Goal: Task Accomplishment & Management: Manage account settings

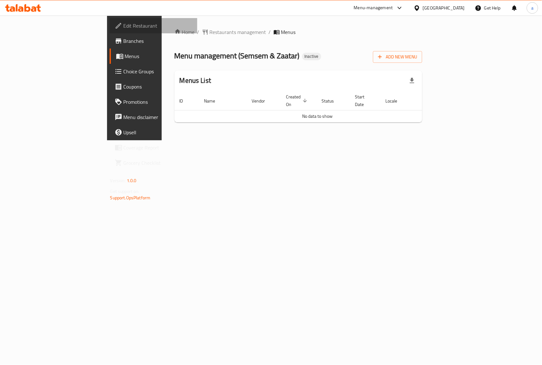
click at [124, 27] on span "Edit Restaurant" at bounding box center [158, 26] width 69 height 8
click at [417, 56] on span "Add New Menu" at bounding box center [397, 57] width 39 height 8
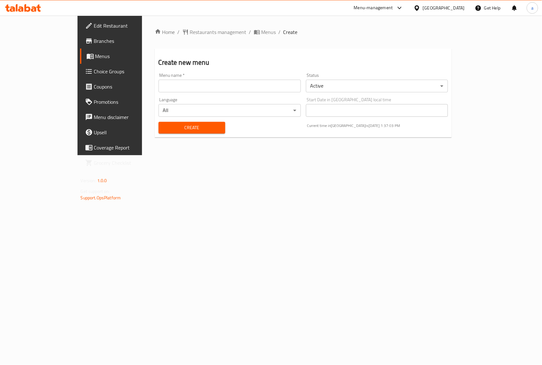
click at [215, 89] on input "text" at bounding box center [229, 86] width 142 height 13
type input "ammar 7520"
click at [164, 130] on span "Create" at bounding box center [192, 128] width 57 height 8
click at [95, 54] on span "Menus" at bounding box center [129, 56] width 68 height 8
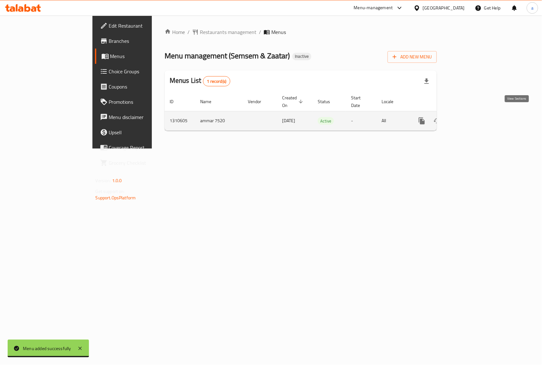
click at [470, 118] on icon "enhanced table" at bounding box center [468, 121] width 6 height 6
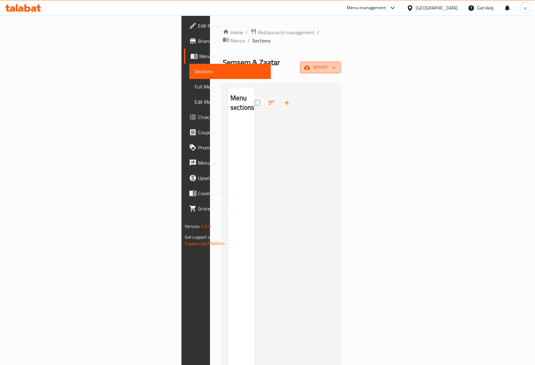
click at [311, 65] on icon "button" at bounding box center [307, 67] width 6 height 4
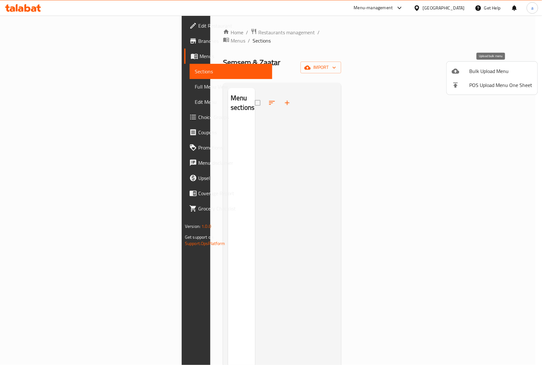
click at [460, 71] on div at bounding box center [460, 71] width 18 height 8
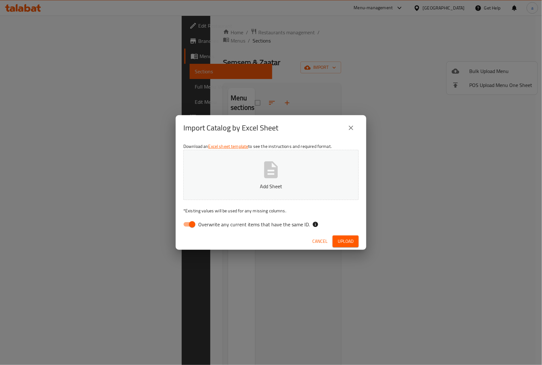
click at [195, 222] on input "Overwrite any current items that have the same ID." at bounding box center [192, 224] width 36 height 12
checkbox input "false"
click at [247, 183] on p "Add Sheet" at bounding box center [271, 187] width 156 height 8
click at [352, 243] on span "Upload" at bounding box center [346, 241] width 16 height 8
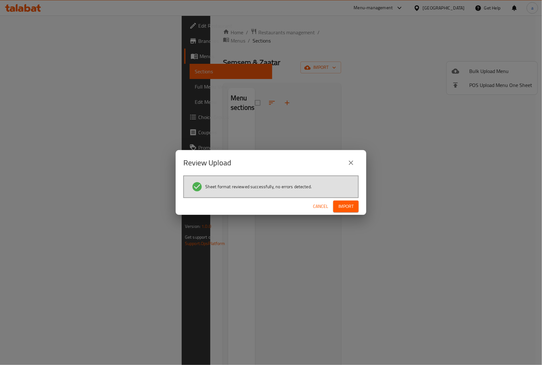
click at [352, 207] on span "Import" at bounding box center [345, 207] width 15 height 8
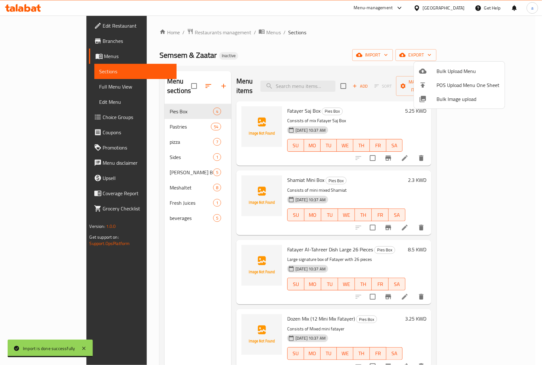
click at [409, 50] on div at bounding box center [271, 182] width 542 height 365
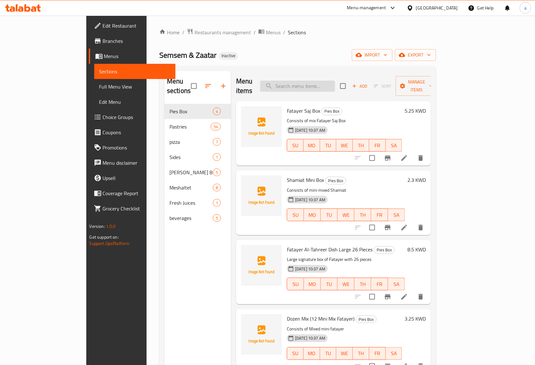
click at [313, 82] on input "search" at bounding box center [297, 86] width 75 height 11
paste input "Sausage Plain"
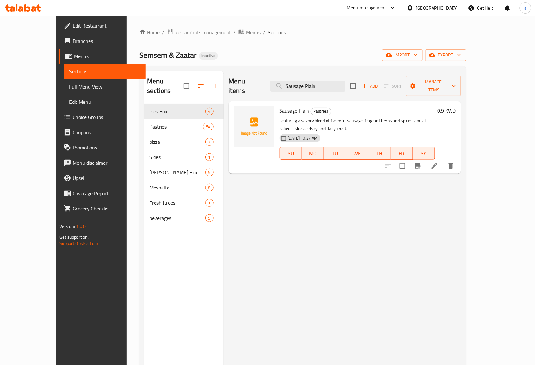
type input "Sausage Plain"
click at [438, 163] on icon at bounding box center [435, 166] width 6 height 6
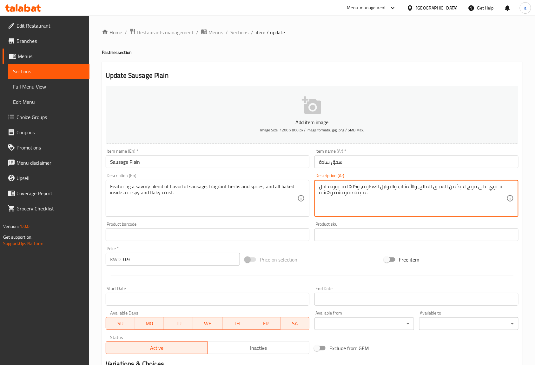
drag, startPoint x: 333, startPoint y: 192, endPoint x: 352, endPoint y: 192, distance: 18.7
click at [352, 192] on textarea "تحتوي على مزيج لذيذ من السجق المالح، والأعشاب والتوابل العطرية، وكلها مخبوزة دا…" at bounding box center [412, 199] width 187 height 30
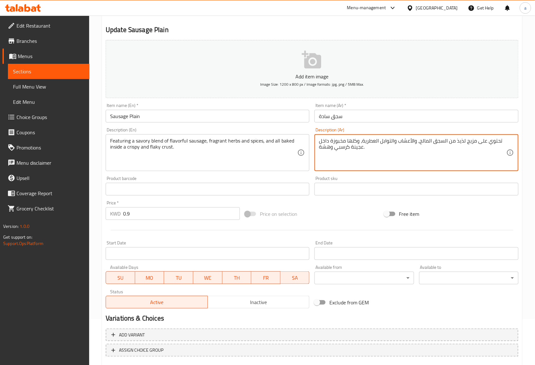
scroll to position [83, 0]
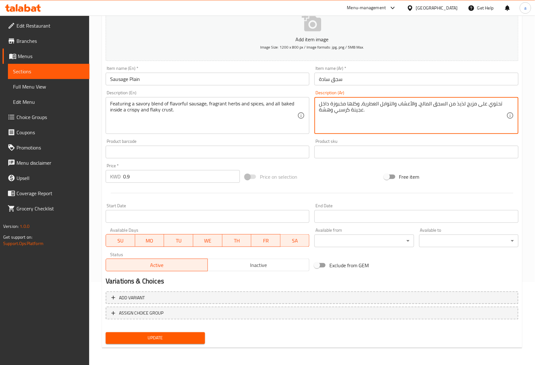
type textarea "تحتوي على مزيج لذيذ من السجق المالح، والأعشاب والتوابل العطرية، وكلها مخبوزة دا…"
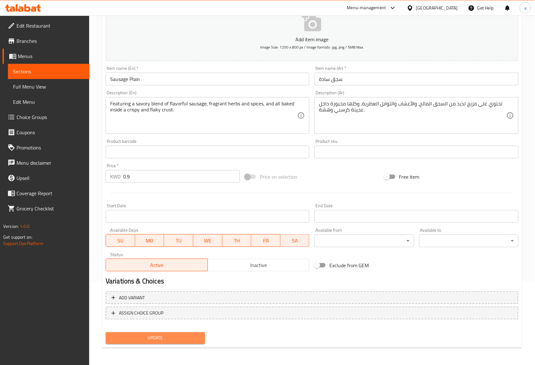
click at [187, 336] on span "Update" at bounding box center [155, 338] width 89 height 8
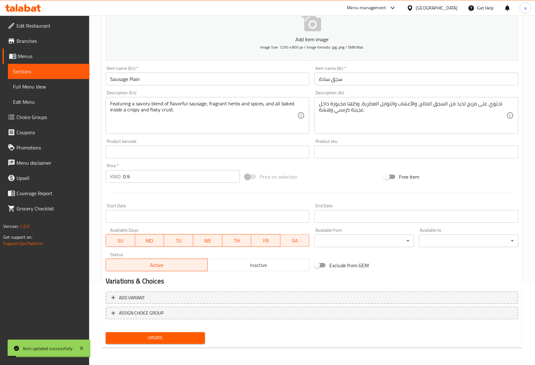
click at [52, 77] on link "Sections" at bounding box center [49, 71] width 82 height 15
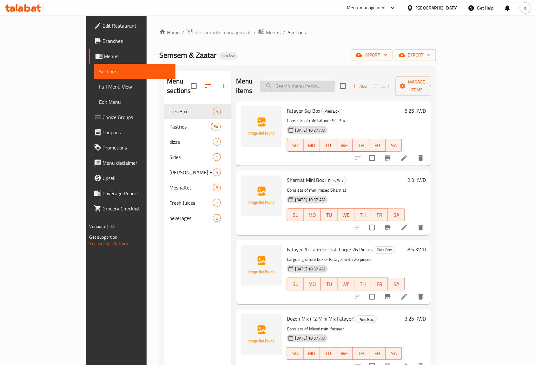
click at [335, 82] on input "search" at bounding box center [297, 86] width 75 height 11
paste input "Sausage Plain"
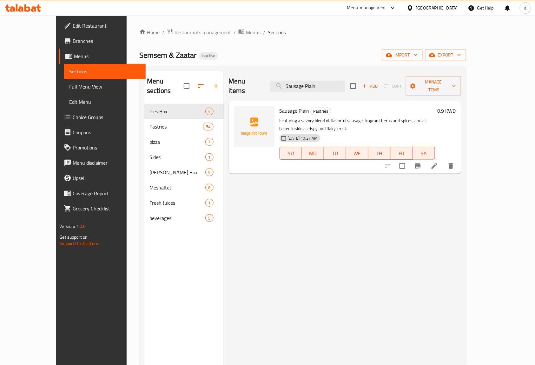
type input "Sausage Plain"
click at [444, 160] on li at bounding box center [435, 165] width 18 height 11
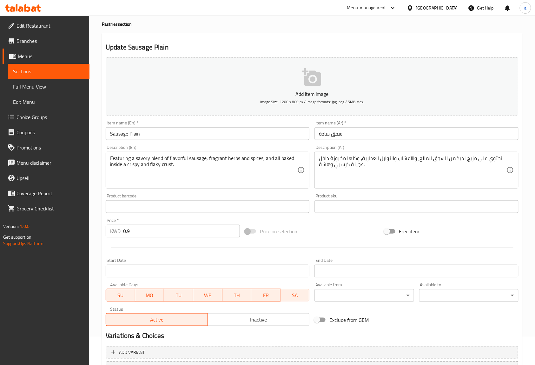
scroll to position [42, 0]
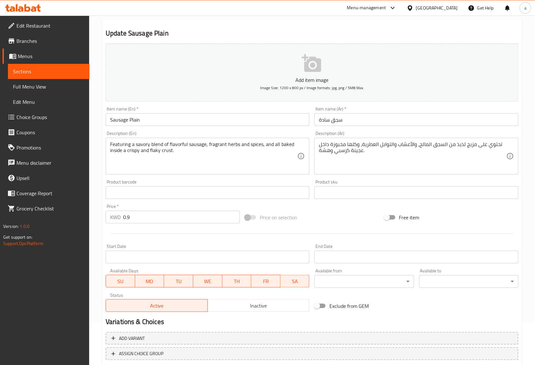
drag, startPoint x: 317, startPoint y: 150, endPoint x: 333, endPoint y: 150, distance: 16.5
click at [333, 150] on div "تحتوي على مزيج لذيذ من السجق المالح، والأعشاب والتوابل العطرية، وكلها مخبوزة دا…" at bounding box center [417, 156] width 204 height 37
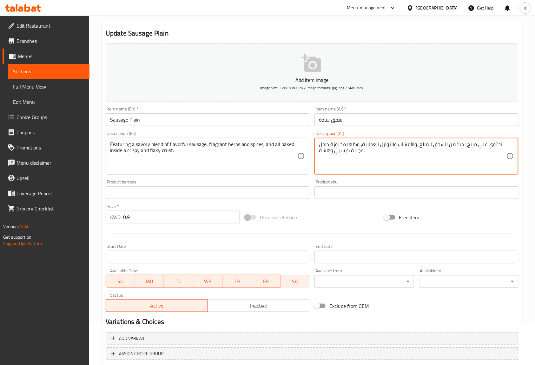
drag, startPoint x: 333, startPoint y: 150, endPoint x: 320, endPoint y: 150, distance: 13.3
click at [320, 150] on textarea "تحتوي على مزيج لذيذ من السجق المالح، والأعشاب والتوابل العطرية، وكلها مخبوزة دا…" at bounding box center [412, 156] width 187 height 30
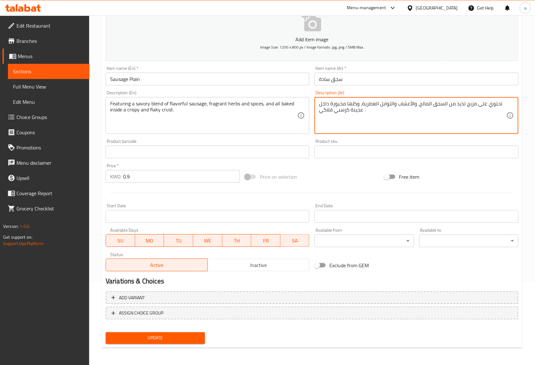
type textarea "تحتوي على مزيج لذيذ من السجق المالح، والأعشاب والتوابل العطرية، وكلها مخبوزة دا…"
click at [149, 339] on span "Update" at bounding box center [155, 338] width 89 height 8
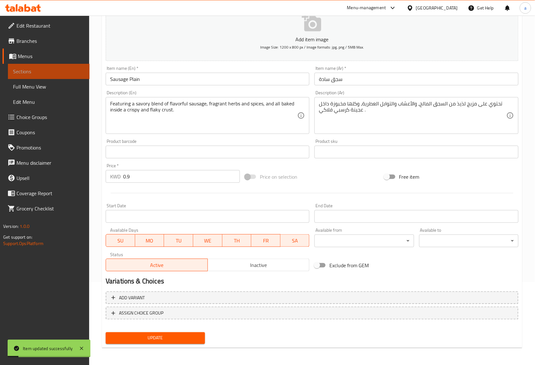
click at [42, 73] on span "Sections" at bounding box center [48, 72] width 71 height 8
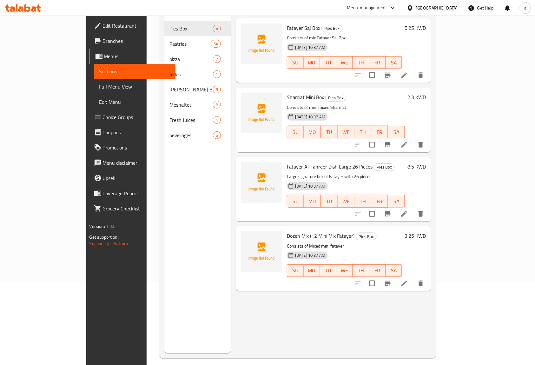
click at [89, 30] on link "Edit Restaurant" at bounding box center [132, 25] width 87 height 15
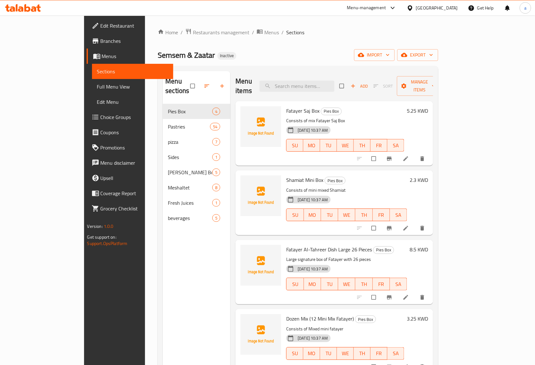
click at [97, 83] on span "Full Menu View" at bounding box center [132, 87] width 71 height 8
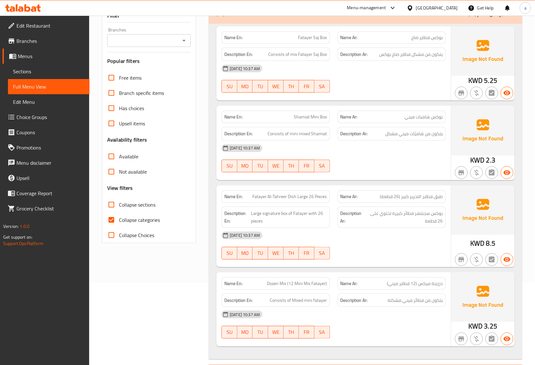
scroll to position [84, 0]
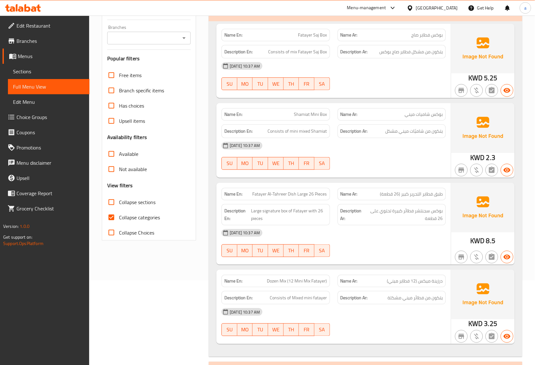
click at [121, 217] on span "Collapse categories" at bounding box center [139, 218] width 41 height 8
click at [119, 217] on input "Collapse categories" at bounding box center [111, 217] width 15 height 15
checkbox input "false"
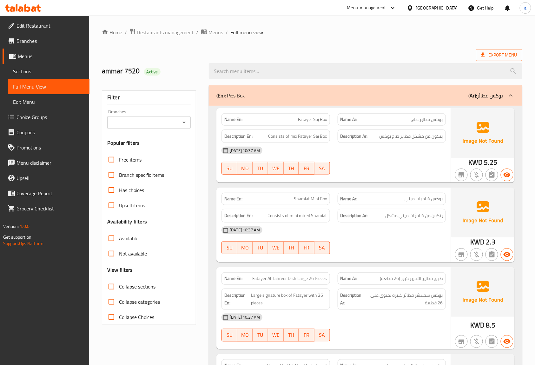
click at [114, 290] on input "Collapse sections" at bounding box center [111, 286] width 15 height 15
checkbox input "true"
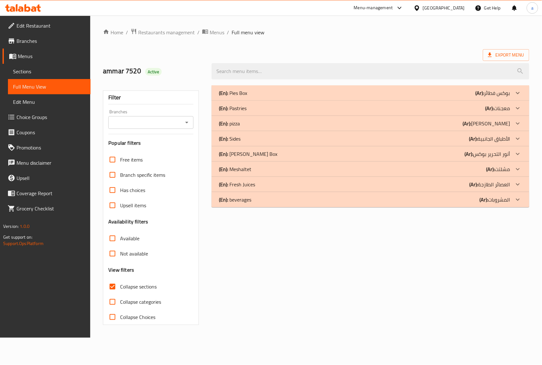
click at [425, 125] on div "(En): pizza (Ar): بيتزا" at bounding box center [364, 124] width 291 height 8
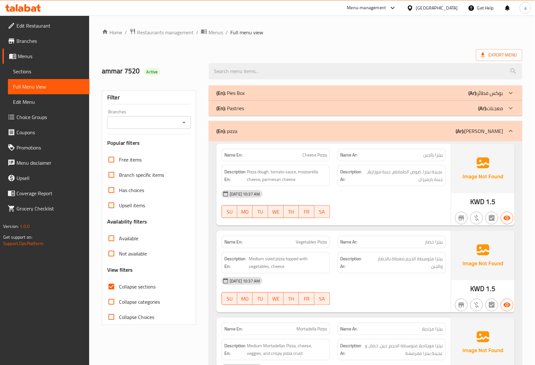
click at [380, 133] on div "(En): pizza (Ar): بيتزا" at bounding box center [360, 131] width 287 height 8
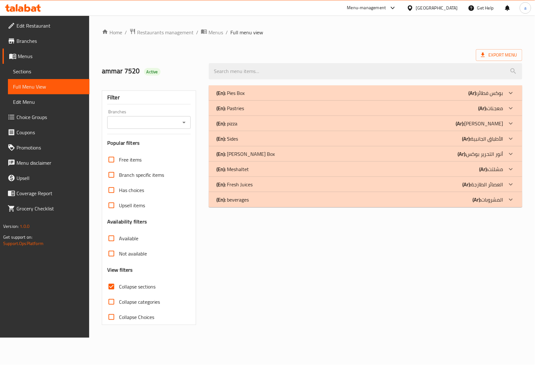
click at [396, 105] on div "(En): Pastries (Ar): معجنات" at bounding box center [360, 108] width 287 height 8
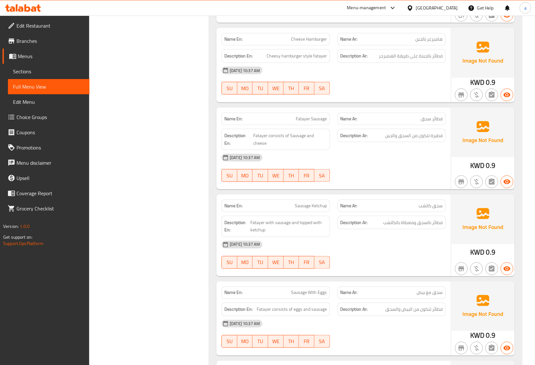
scroll to position [4406, 0]
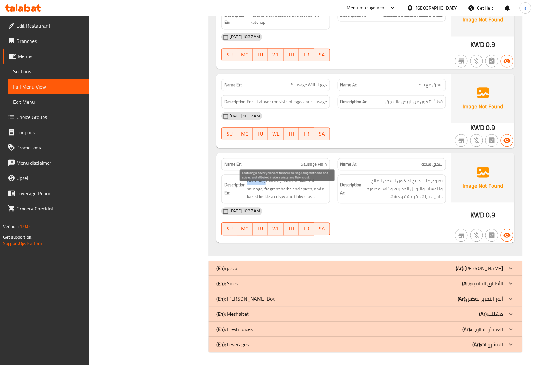
drag, startPoint x: 248, startPoint y: 182, endPoint x: 266, endPoint y: 182, distance: 18.4
click at [266, 182] on span "Featuring a savory blend of flavorful sausage, fragrant herbs and spices, and a…" at bounding box center [287, 188] width 80 height 23
drag, startPoint x: 298, startPoint y: 178, endPoint x: 316, endPoint y: 183, distance: 18.9
click at [316, 183] on span "Featuring a savory blend of flavorful sausage, fragrant herbs and spices, and a…" at bounding box center [287, 188] width 80 height 23
copy span "flavorful"
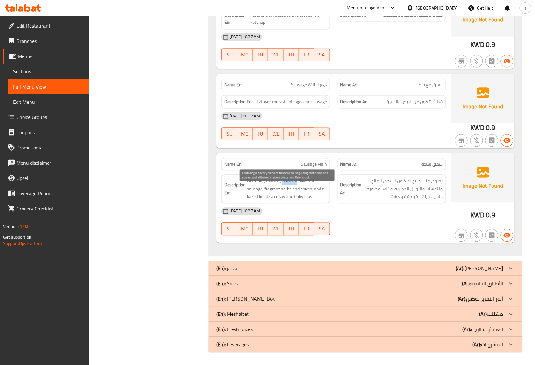
drag, startPoint x: 282, startPoint y: 182, endPoint x: 298, endPoint y: 183, distance: 15.3
click at [298, 183] on span "Featuring a savory blend of flavorful sausage, fragrant herbs and spices, and a…" at bounding box center [287, 188] width 80 height 23
copy span "blend of"
drag, startPoint x: 245, startPoint y: 182, endPoint x: 280, endPoint y: 174, distance: 35.6
click at [279, 177] on div "Description En: Featuring a savory blend of flavorful sausage, fragrant herbs a…" at bounding box center [276, 189] width 108 height 29
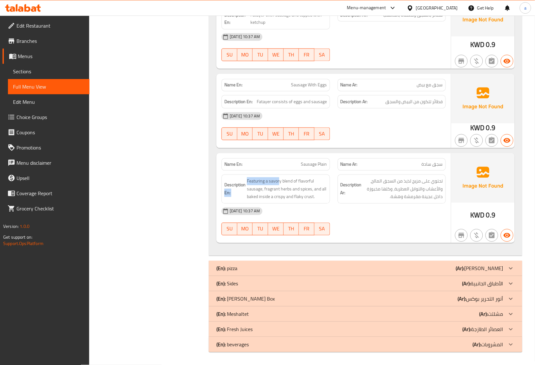
click at [279, 173] on div "Description En: Featuring a savory blend of flavorful sausage, fragrant herbs a…" at bounding box center [276, 189] width 116 height 37
click at [283, 184] on span "Featuring a savory blend of flavorful sausage, fragrant herbs and spices, and a…" at bounding box center [287, 188] width 80 height 23
drag, startPoint x: 281, startPoint y: 181, endPoint x: 248, endPoint y: 177, distance: 33.5
click at [248, 177] on div "Description En: Featuring a savory blend of flavorful sausage, fragrant herbs a…" at bounding box center [276, 189] width 108 height 29
copy span "Featuring a savory"
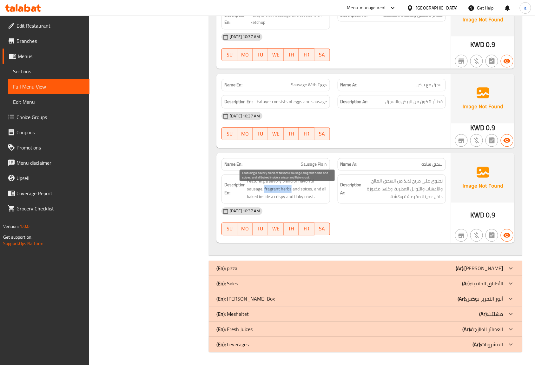
drag, startPoint x: 264, startPoint y: 190, endPoint x: 290, endPoint y: 190, distance: 25.7
click at [290, 190] on span "Featuring a savory blend of flavorful sausage, fragrant herbs and spices, and a…" at bounding box center [287, 188] width 80 height 23
copy span "fragrant herbs"
drag, startPoint x: 311, startPoint y: 188, endPoint x: 264, endPoint y: 192, distance: 47.1
click at [264, 192] on span "Featuring a savory blend of flavorful sausage, fragrant herbs and spices, and a…" at bounding box center [287, 188] width 80 height 23
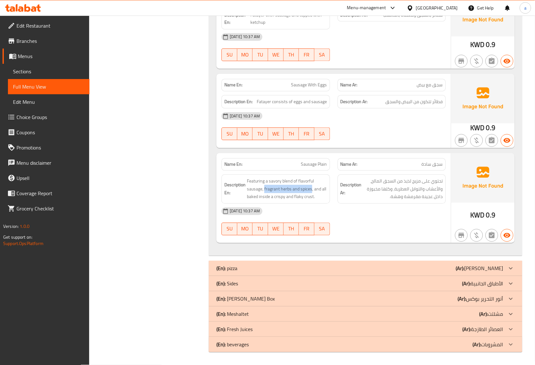
copy span "fragrant herbs and spices"
click at [410, 199] on span "تحتوي على مزيج لذيذ من السجق المالح، والأعشاب والتوابل العطرية، وكلها مخبوزة دا…" at bounding box center [403, 188] width 80 height 23
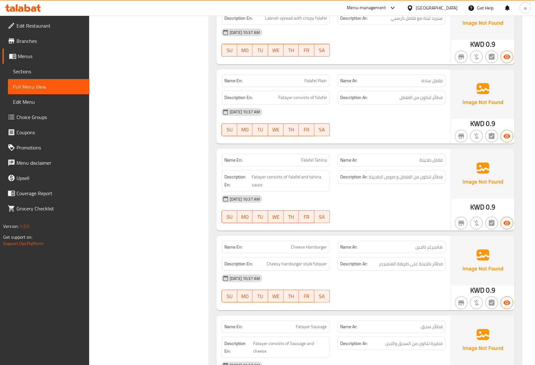
scroll to position [3687, 0]
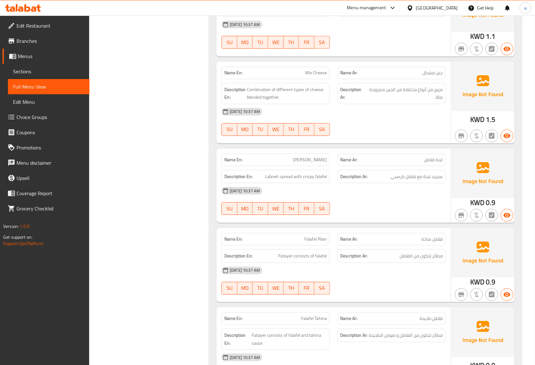
scroll to position [4406, 0]
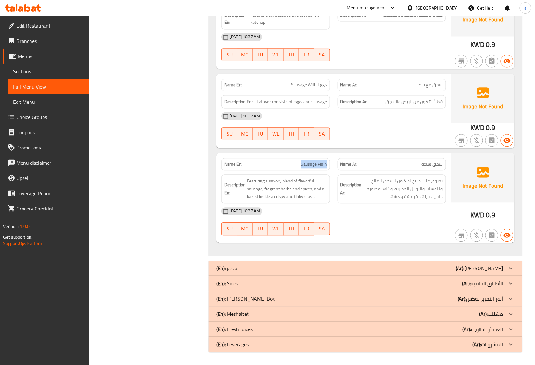
drag, startPoint x: 301, startPoint y: 165, endPoint x: 326, endPoint y: 164, distance: 25.4
click at [326, 164] on span "Sausage Plain" at bounding box center [314, 164] width 26 height 7
copy span "Sausage Plain"
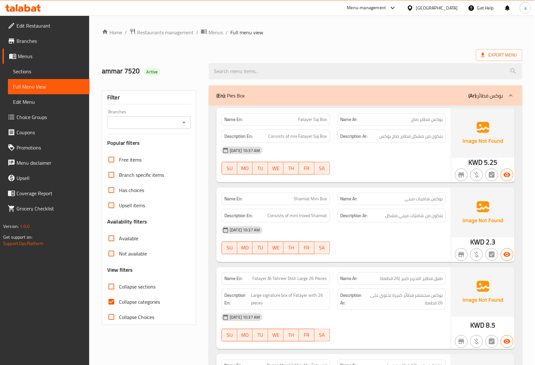
click at [117, 303] on input "Collapse categories" at bounding box center [111, 301] width 15 height 15
checkbox input "false"
click at [144, 286] on span "Collapse sections" at bounding box center [137, 287] width 37 height 8
click at [119, 286] on input "Collapse sections" at bounding box center [111, 286] width 15 height 15
checkbox input "true"
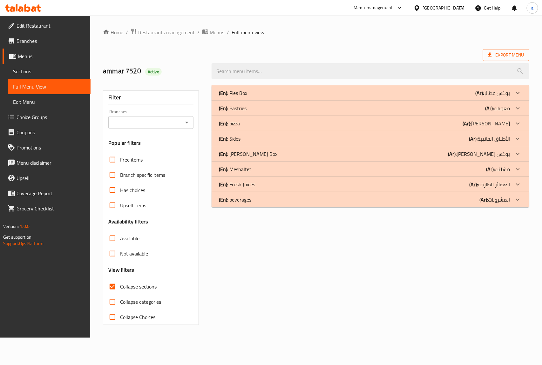
click at [425, 108] on div "(En): Pastries (Ar): معجنات" at bounding box center [364, 108] width 291 height 8
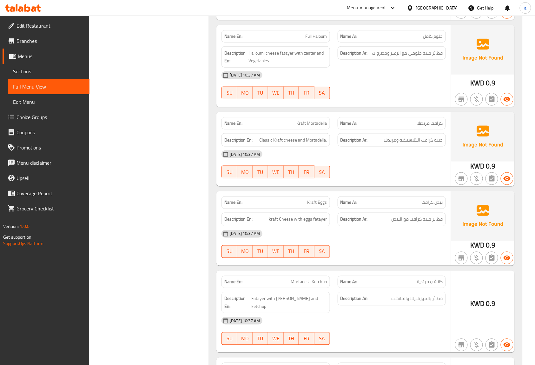
scroll to position [2625, 0]
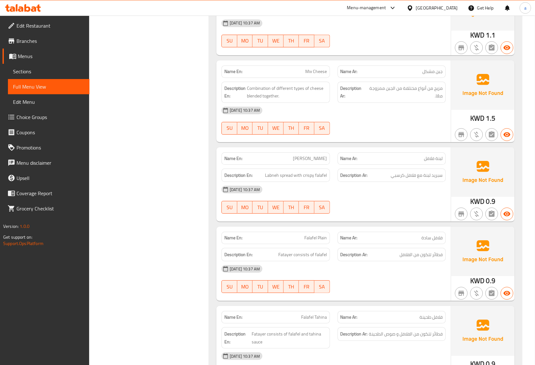
scroll to position [4406, 0]
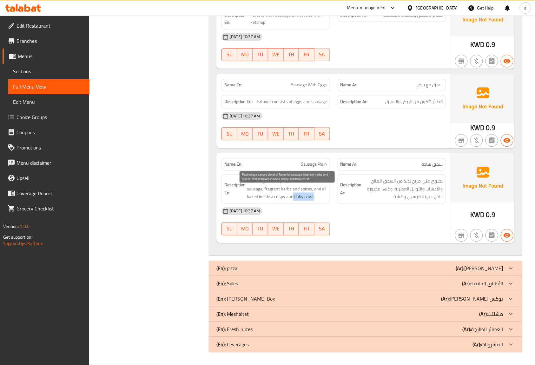
drag, startPoint x: 294, startPoint y: 197, endPoint x: 314, endPoint y: 195, distance: 20.4
click at [314, 195] on span "Featuring a savory blend of flavorful sausage, fragrant herbs and spices, and a…" at bounding box center [287, 188] width 80 height 23
copy span "flaky crust"
click at [317, 164] on span "Sausage Plain" at bounding box center [314, 164] width 26 height 7
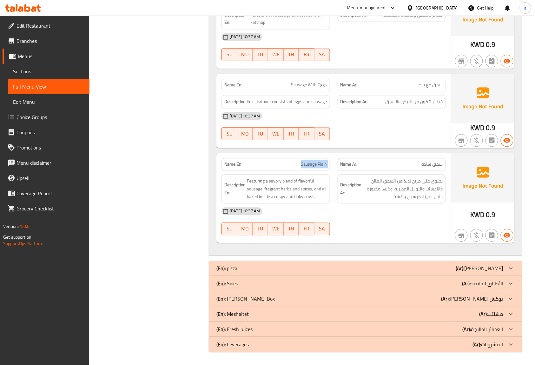
click at [317, 164] on span "Sausage Plain" at bounding box center [314, 164] width 26 height 7
copy span "Sausage Plain"
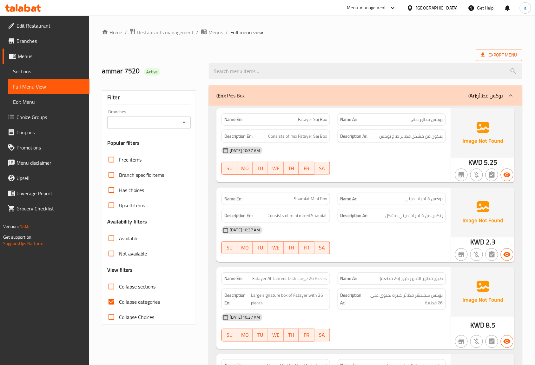
drag, startPoint x: 144, startPoint y: 303, endPoint x: 135, endPoint y: 287, distance: 17.9
click at [144, 303] on span "Collapse categories" at bounding box center [139, 302] width 41 height 8
click at [119, 303] on input "Collapse categories" at bounding box center [111, 301] width 15 height 15
checkbox input "false"
click at [134, 286] on span "Collapse sections" at bounding box center [137, 287] width 37 height 8
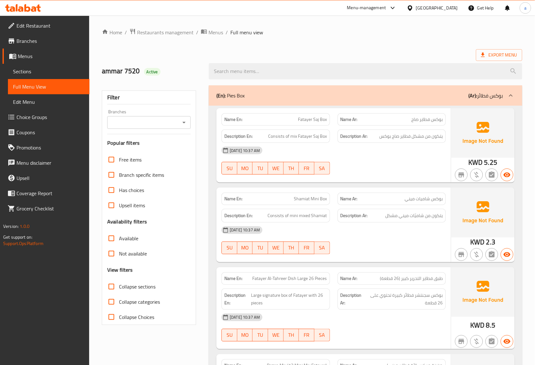
click at [119, 286] on input "Collapse sections" at bounding box center [111, 286] width 15 height 15
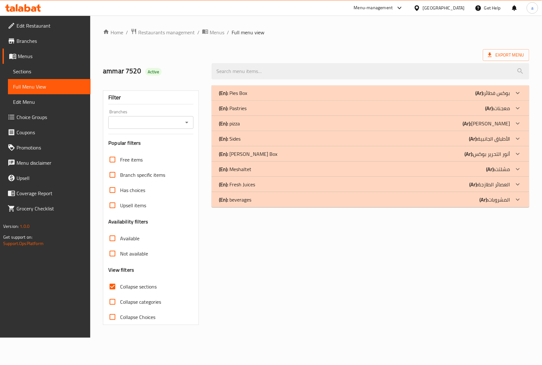
click at [276, 111] on div "(En): Pastries (Ar): معجنات" at bounding box center [364, 108] width 291 height 8
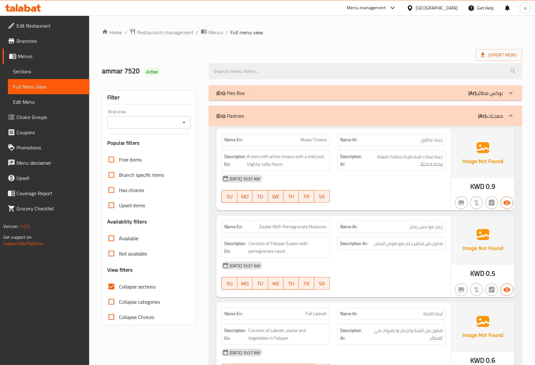
click at [141, 287] on span "Collapse sections" at bounding box center [137, 287] width 37 height 8
click at [119, 287] on input "Collapse sections" at bounding box center [111, 286] width 15 height 15
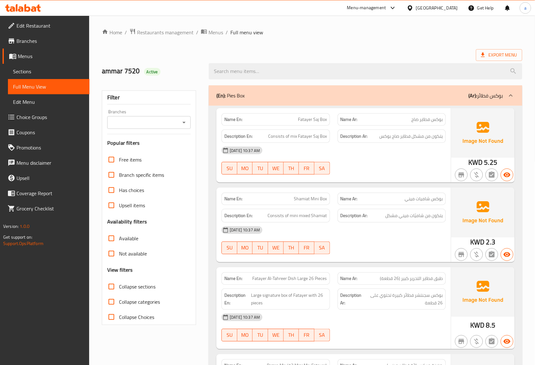
click at [141, 287] on span "Collapse sections" at bounding box center [137, 287] width 37 height 8
click at [119, 287] on input "Collapse sections" at bounding box center [111, 286] width 15 height 15
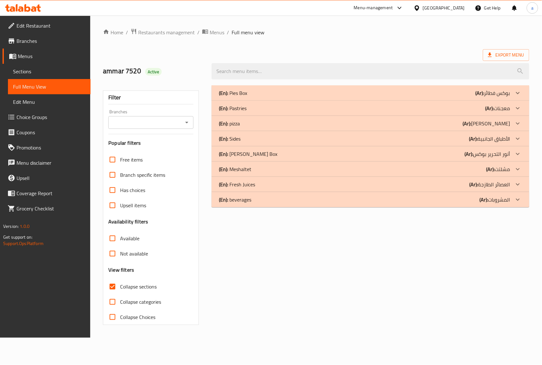
click at [141, 287] on span "Collapse sections" at bounding box center [138, 287] width 37 height 8
click at [120, 287] on input "Collapse sections" at bounding box center [112, 286] width 15 height 15
checkbox input "false"
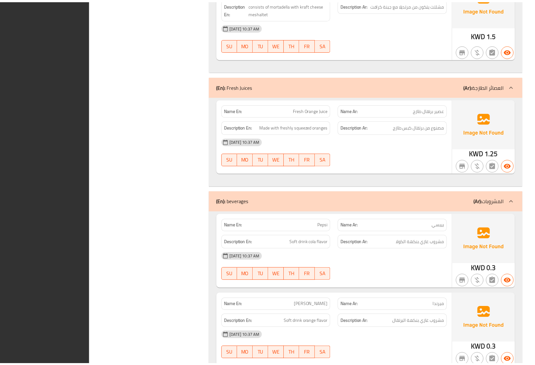
scroll to position [7199, 0]
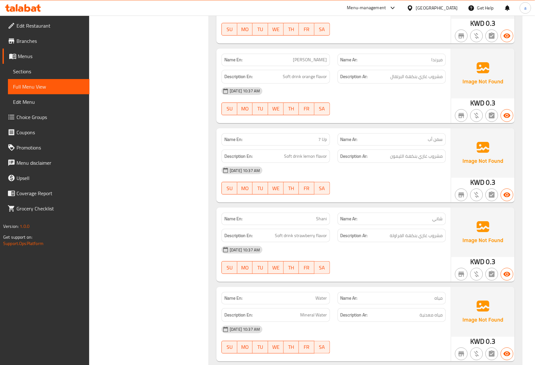
drag, startPoint x: 171, startPoint y: 96, endPoint x: 168, endPoint y: 98, distance: 4.3
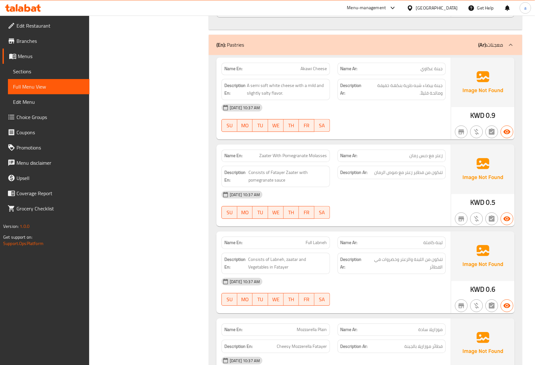
scroll to position [0, 0]
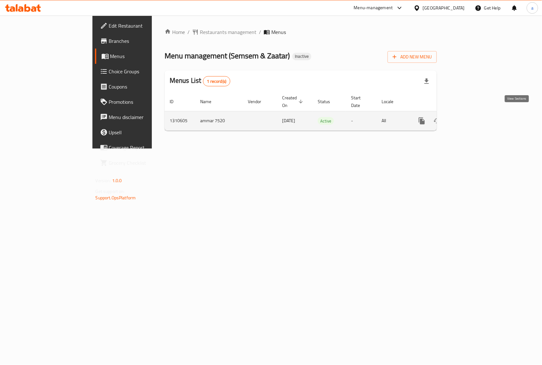
click at [471, 117] on icon "enhanced table" at bounding box center [468, 121] width 8 height 8
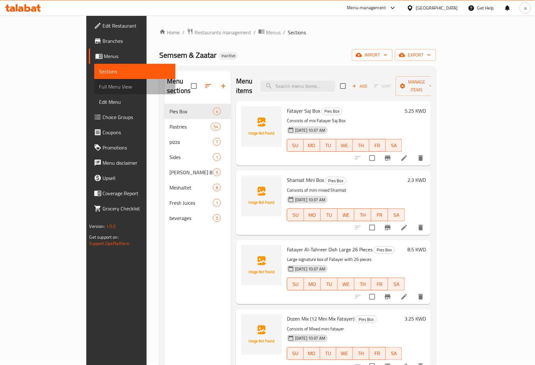
click at [99, 89] on span "Full Menu View" at bounding box center [134, 87] width 71 height 8
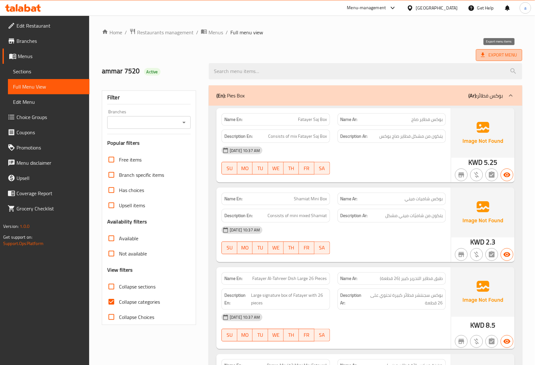
click at [483, 50] on span "Export Menu" at bounding box center [499, 55] width 46 height 12
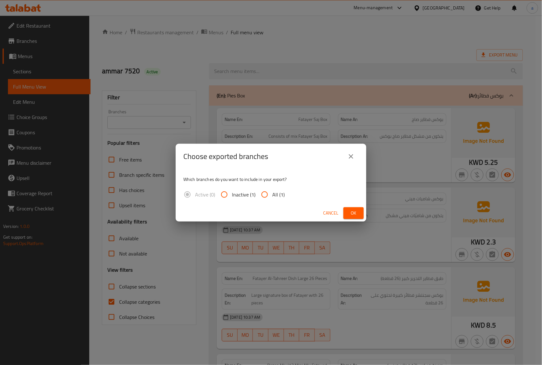
click at [344, 160] on button "close" at bounding box center [350, 156] width 15 height 15
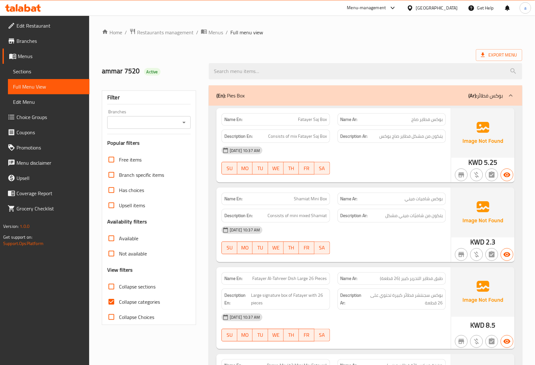
click at [137, 304] on span "Collapse categories" at bounding box center [139, 302] width 41 height 8
click at [119, 304] on input "Collapse categories" at bounding box center [111, 301] width 15 height 15
checkbox input "false"
click at [492, 56] on span "Export Menu" at bounding box center [499, 55] width 36 height 8
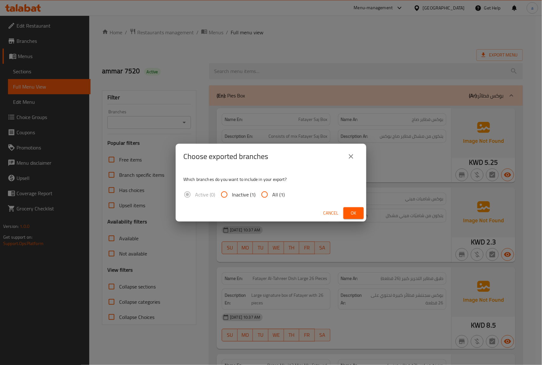
click at [259, 197] on input "All (1)" at bounding box center [264, 194] width 15 height 15
radio input "true"
click at [354, 218] on button "Ok" at bounding box center [353, 213] width 20 height 12
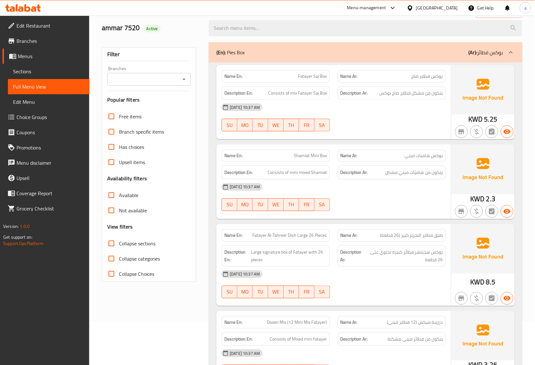
scroll to position [84, 0]
